Goal: Information Seeking & Learning: Find specific fact

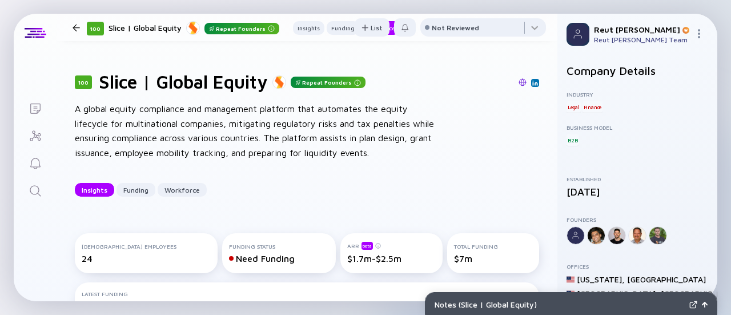
scroll to position [1224, 0]
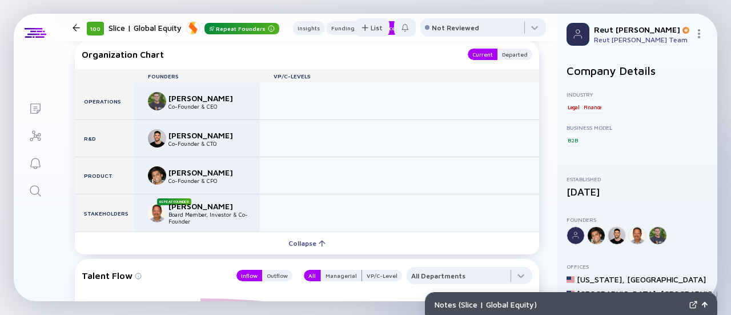
click at [113, 43] on div "Organization Chart Current Departed Founders VP/C-Levels Operations [PERSON_NAM…" at bounding box center [307, 148] width 464 height 214
click at [78, 28] on div at bounding box center [76, 27] width 7 height 7
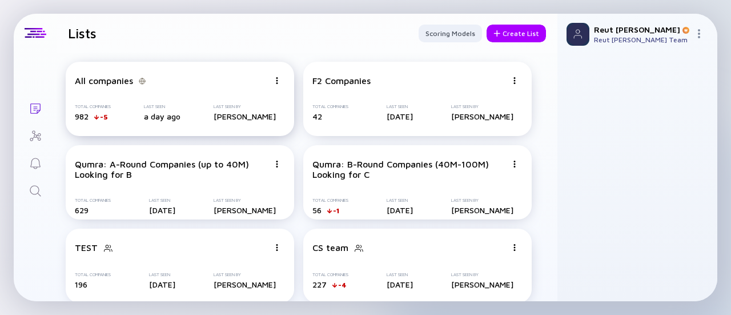
click at [121, 84] on div "All companies" at bounding box center [104, 80] width 58 height 10
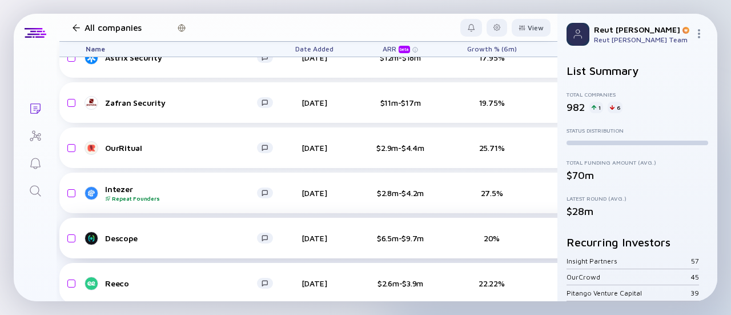
scroll to position [690, 0]
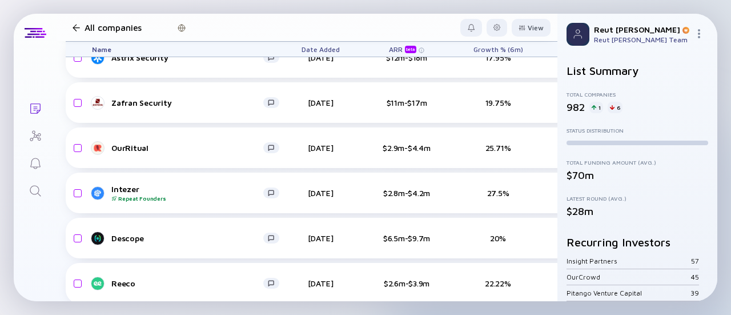
click at [39, 191] on icon "Search" at bounding box center [36, 191] width 14 height 14
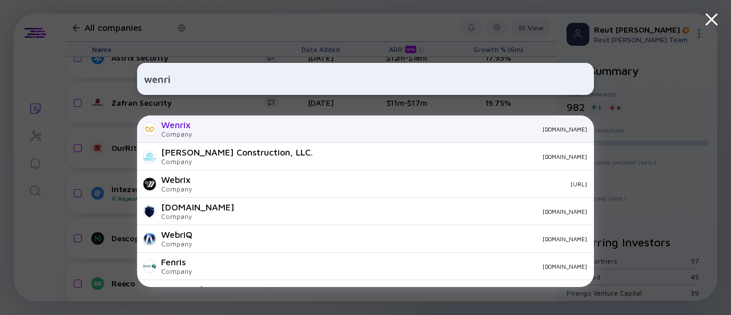
type input "wenri"
click at [192, 134] on div "Wenrix Company [DOMAIN_NAME]" at bounding box center [365, 128] width 457 height 27
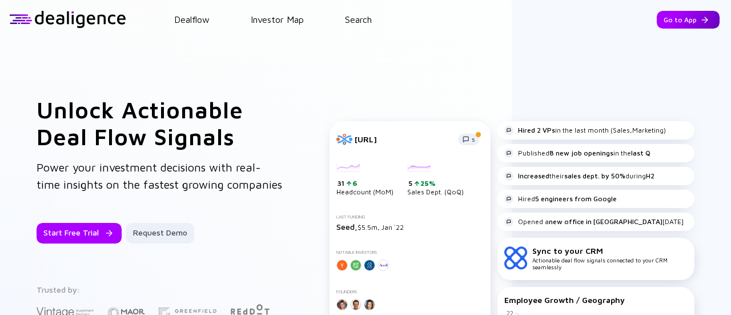
click at [670, 19] on div "Go to App" at bounding box center [688, 20] width 63 height 18
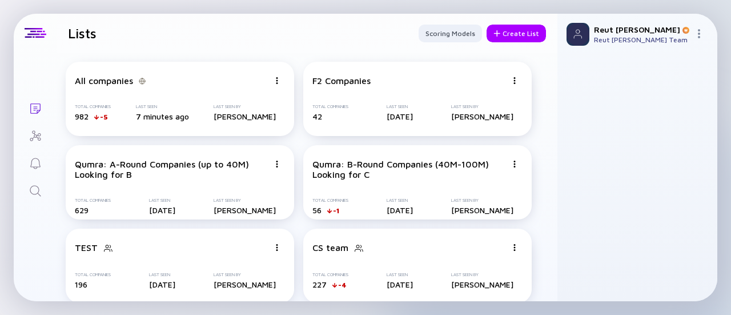
click at [39, 191] on icon "Search" at bounding box center [36, 191] width 14 height 14
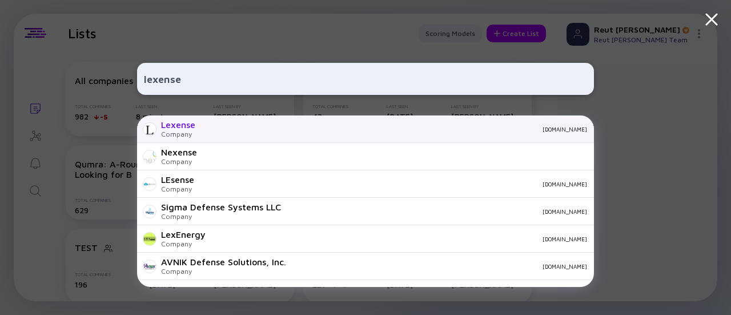
type input "lexense"
click at [358, 133] on div "Lexense Company [DOMAIN_NAME]" at bounding box center [365, 128] width 457 height 27
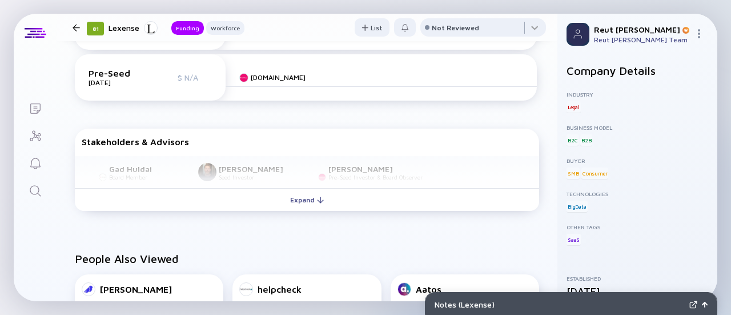
scroll to position [383, 0]
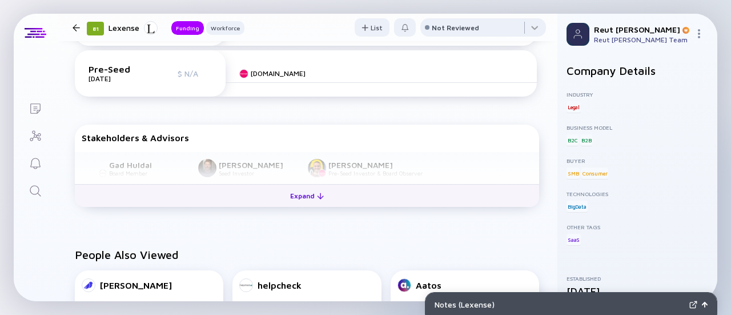
click at [317, 192] on div at bounding box center [320, 195] width 7 height 7
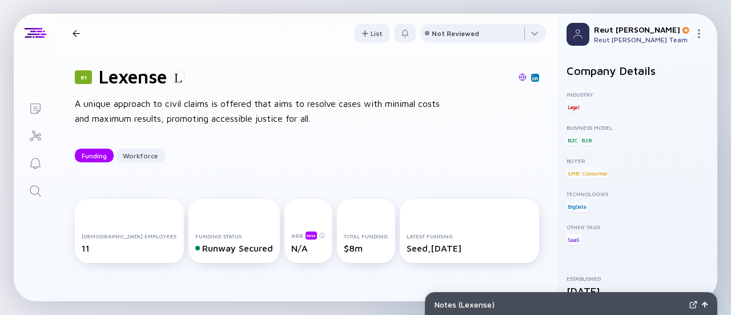
scroll to position [0, 0]
